Goal: Information Seeking & Learning: Learn about a topic

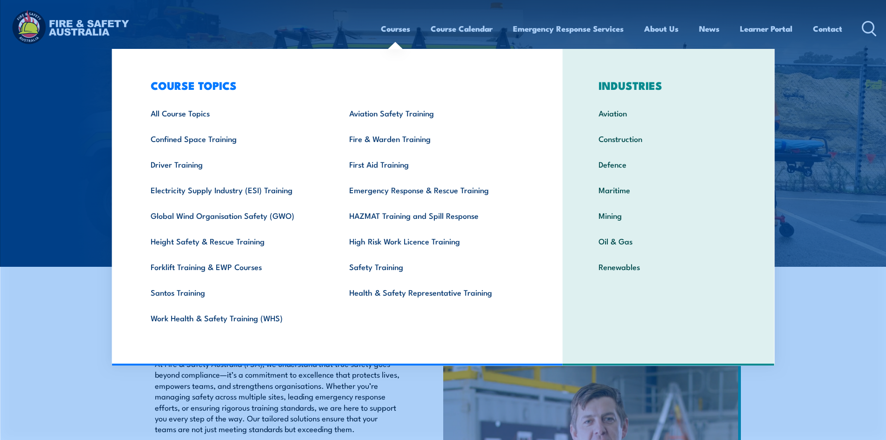
click at [381, 32] on link "Courses" at bounding box center [395, 28] width 29 height 25
click at [391, 27] on link "Courses" at bounding box center [395, 28] width 29 height 25
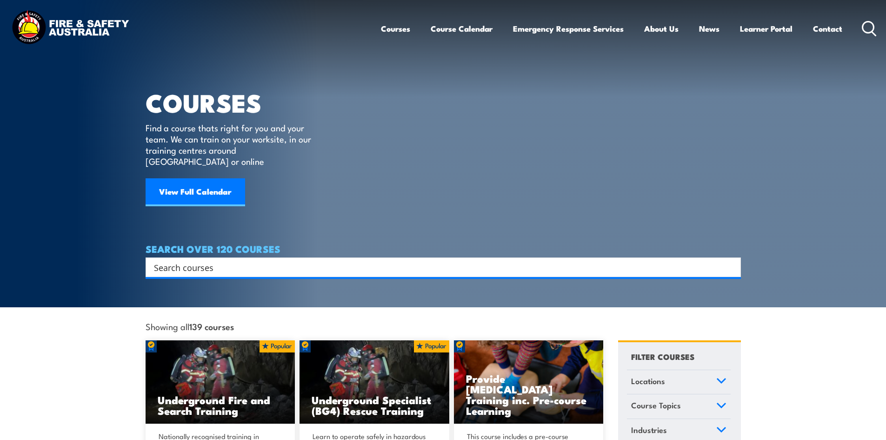
click at [343, 260] on input "Search input" at bounding box center [437, 267] width 567 height 14
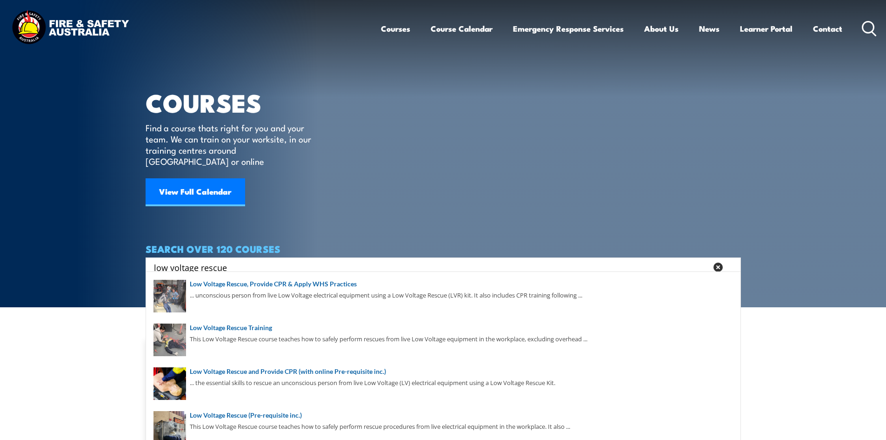
click at [0, 282] on body "Courses Course Calendar Emergency Response Services Services Overview Emergency…" at bounding box center [443, 220] width 886 height 440
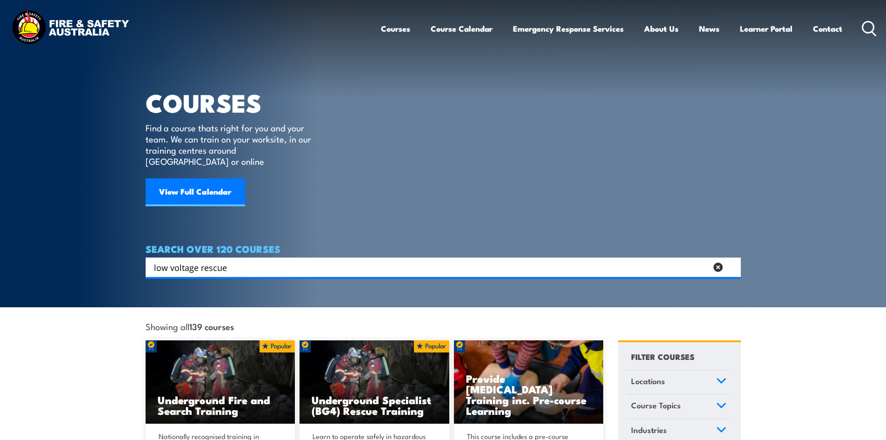
click at [328, 260] on input "low voltage rescue" at bounding box center [431, 267] width 554 height 14
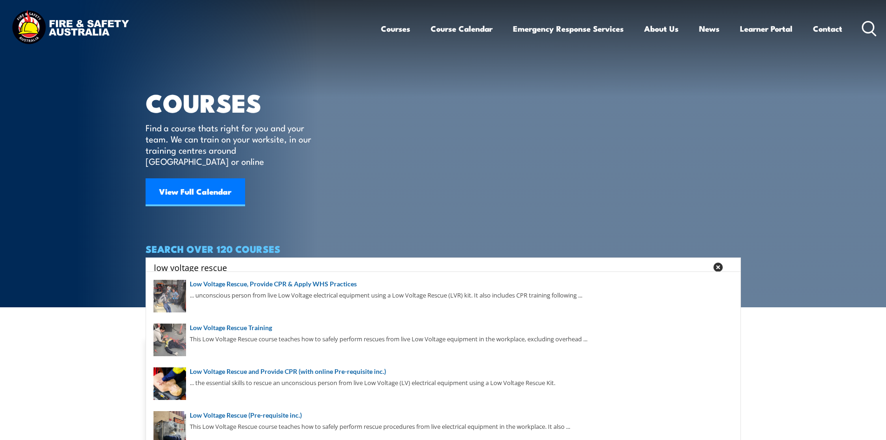
drag, startPoint x: 324, startPoint y: 253, endPoint x: 0, endPoint y: 234, distance: 324.4
click at [0, 234] on section "COURSES Find a course thats right for you and your team. We can train on your w…" at bounding box center [443, 153] width 886 height 307
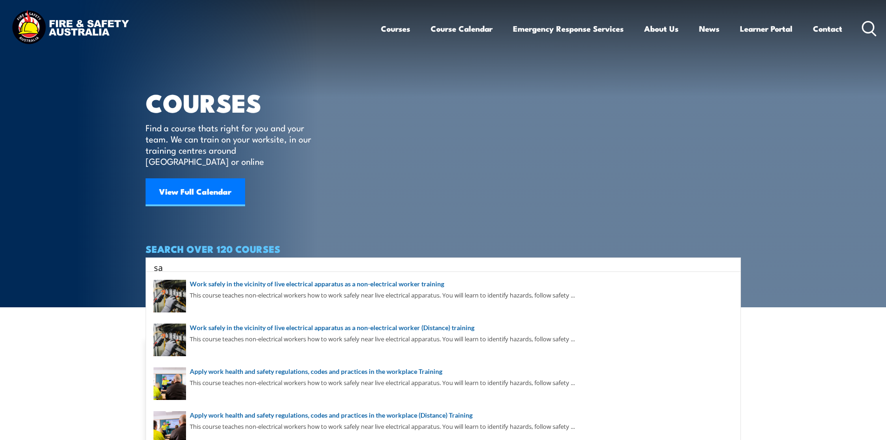
type input "s"
